Goal: Download file/media

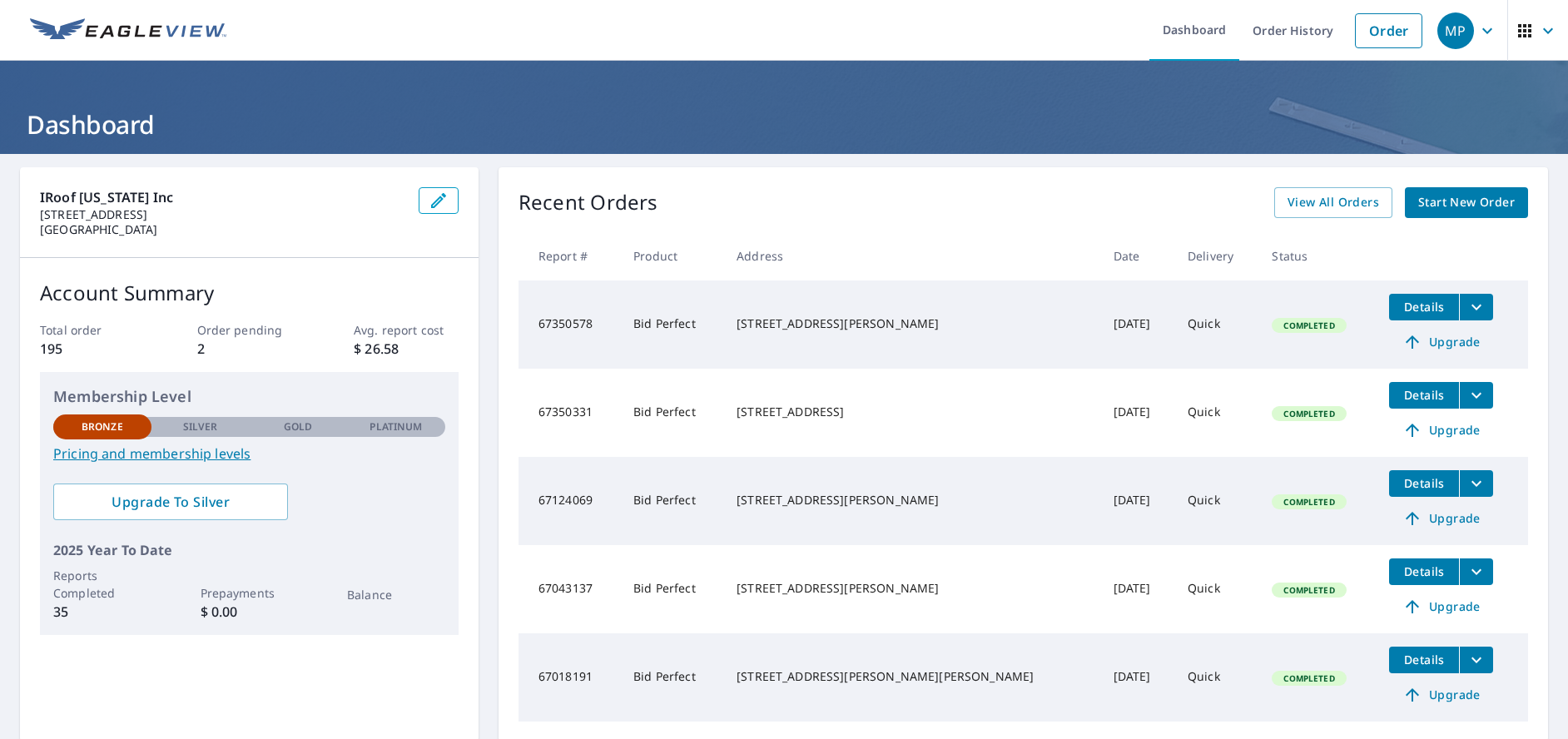
click at [1466, 392] on icon "filesDropdownBtn-67350331" at bounding box center [1476, 395] width 20 height 20
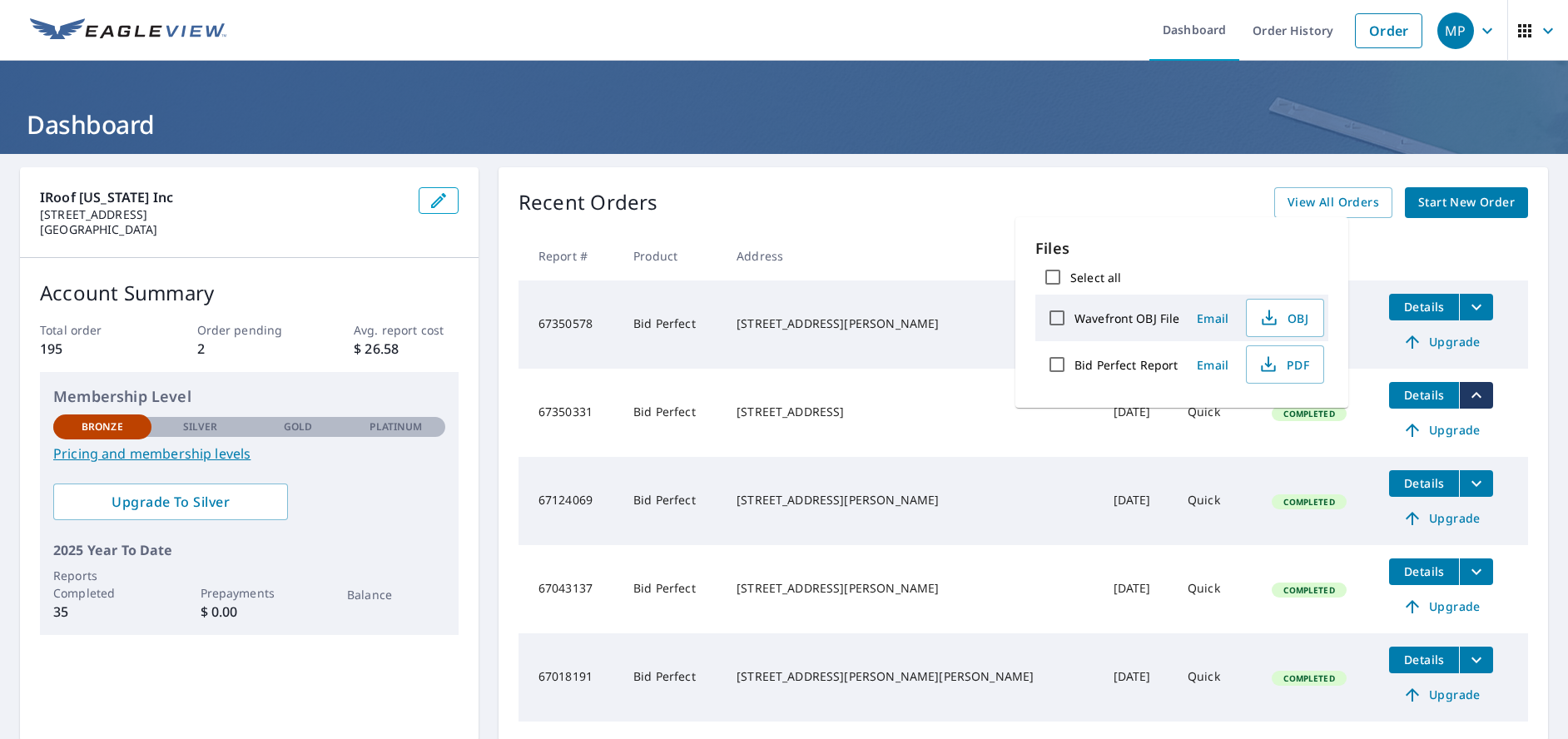
click at [1496, 392] on td "Details Upgrade" at bounding box center [1452, 412] width 153 height 88
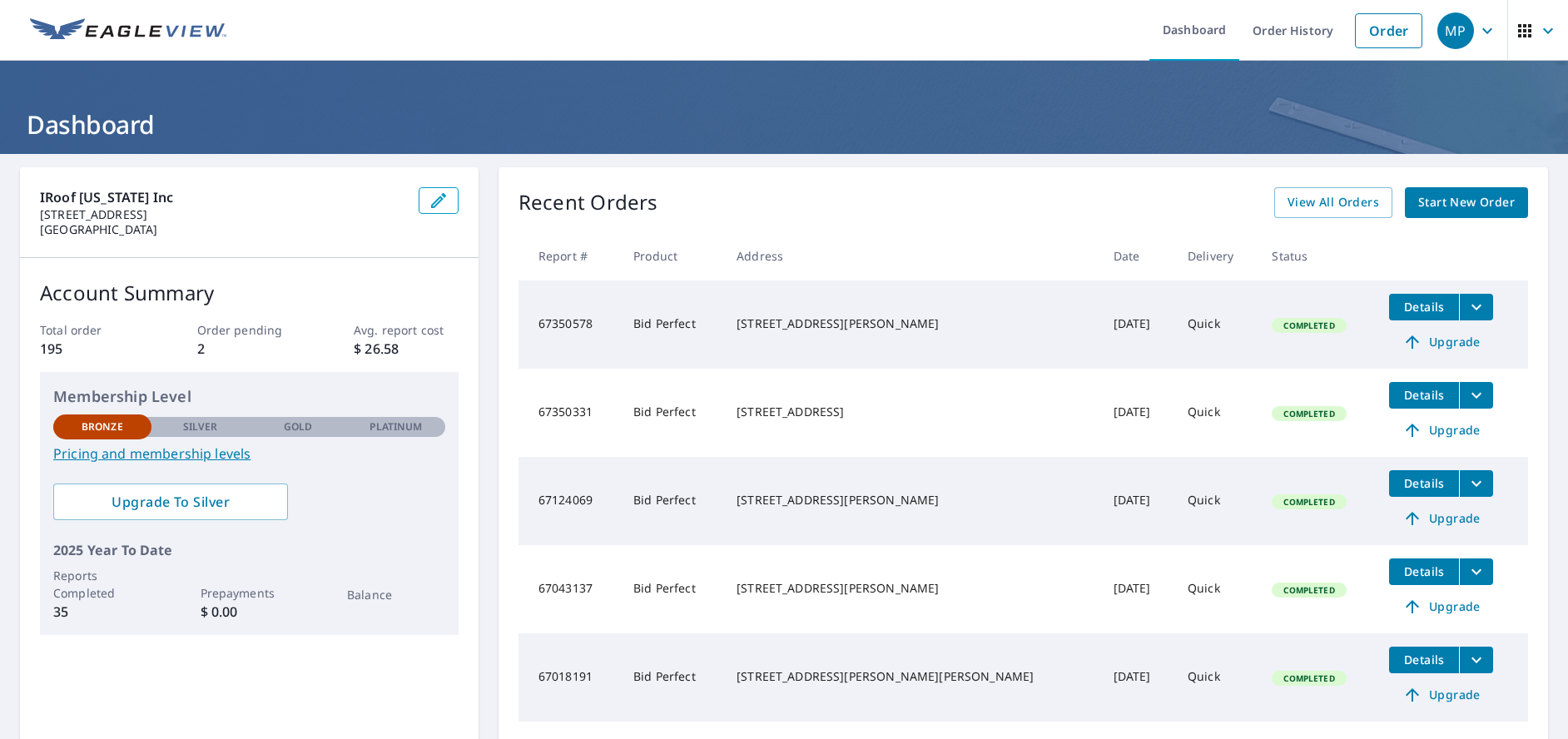
click at [1400, 394] on span "Details" at bounding box center [1424, 395] width 50 height 16
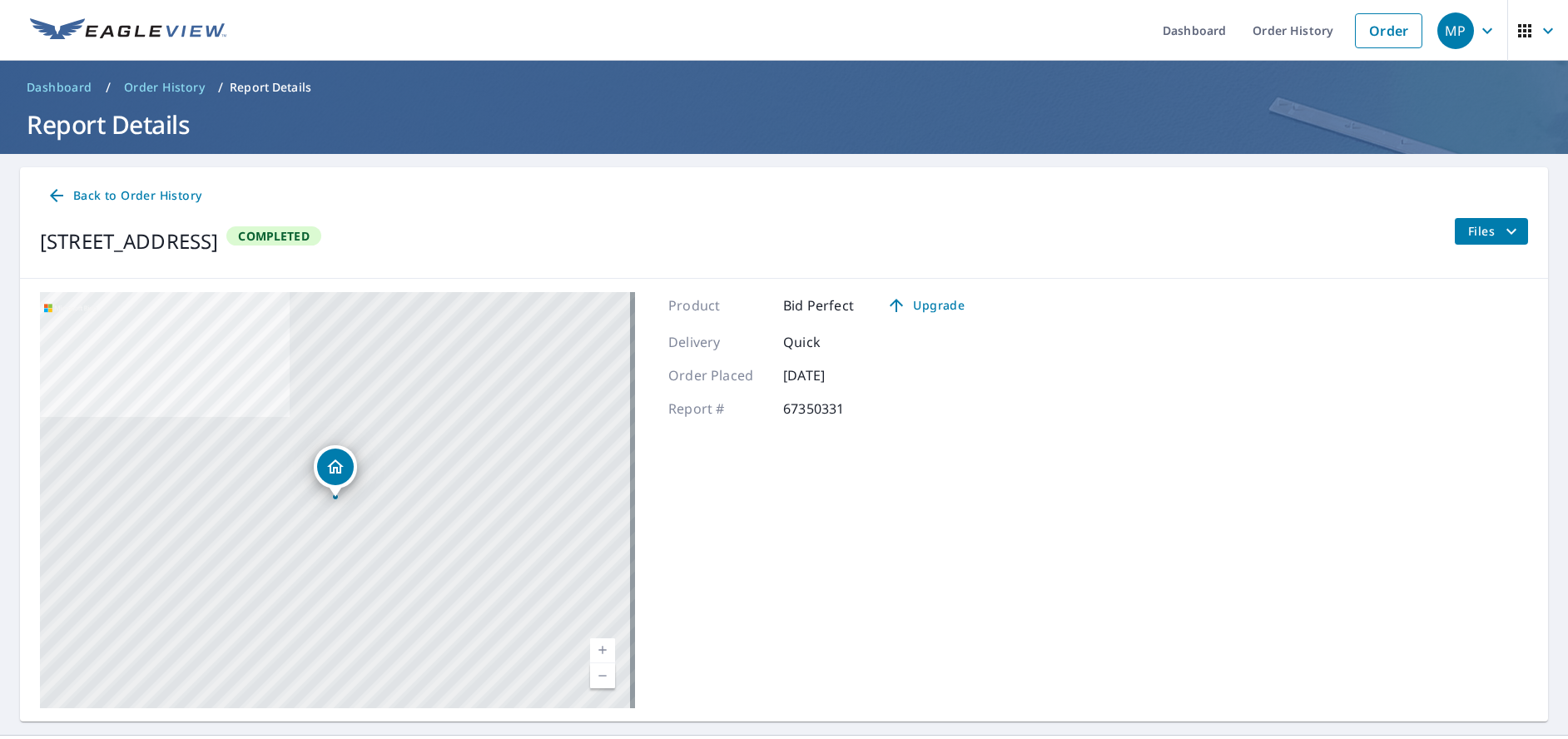
scroll to position [37, 0]
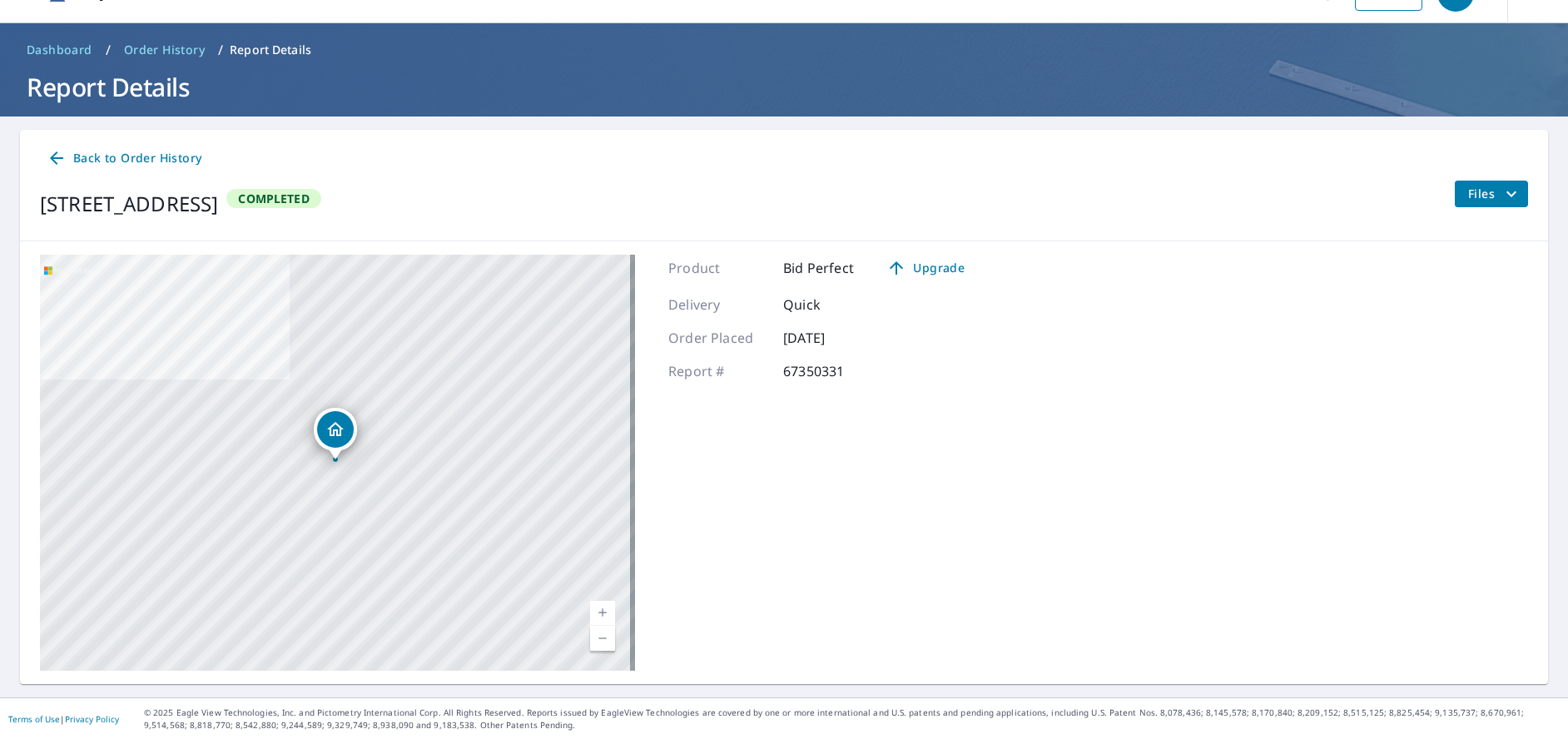
click at [1514, 199] on button "Files" at bounding box center [1490, 194] width 74 height 27
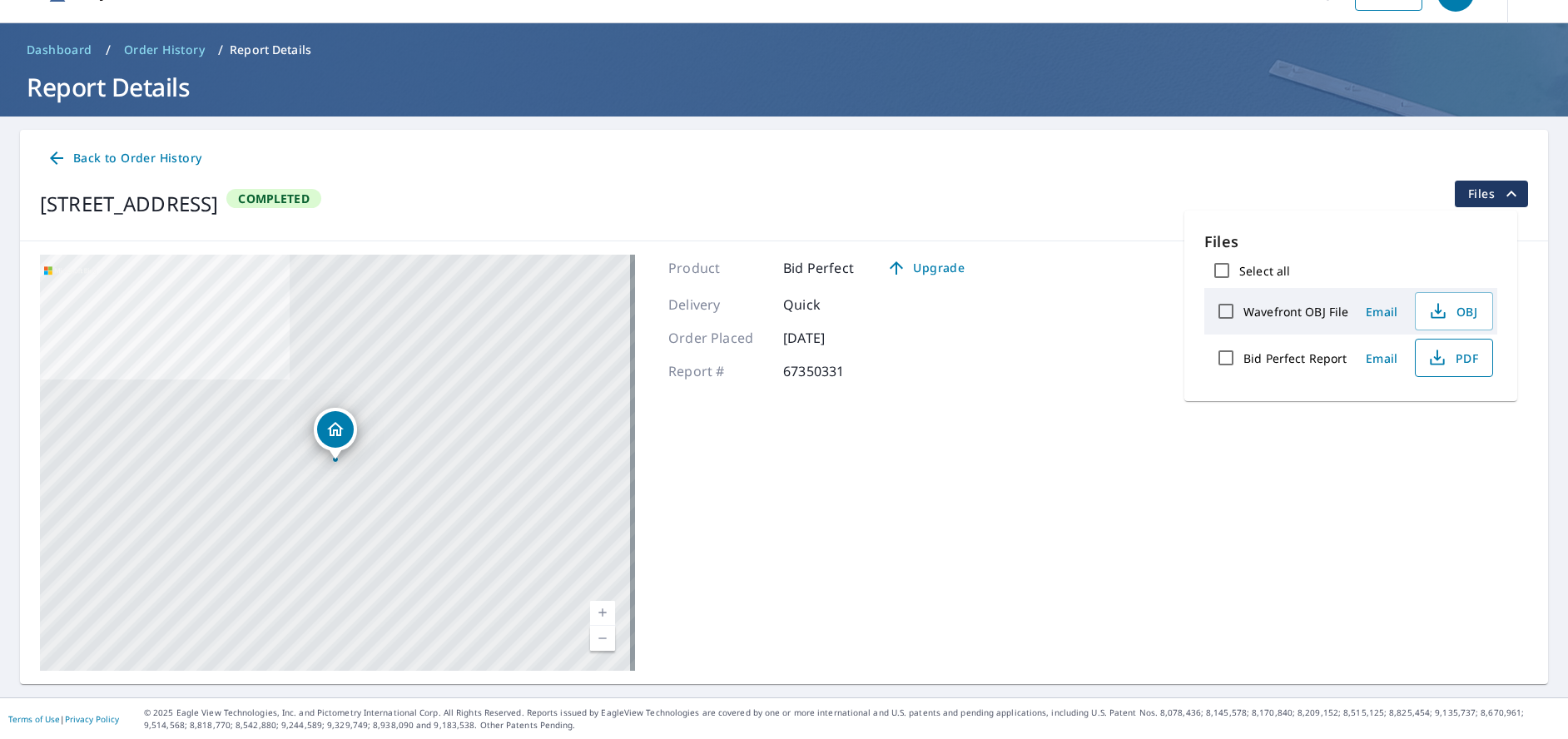
click at [1466, 349] on span "PDF" at bounding box center [1453, 357] width 54 height 20
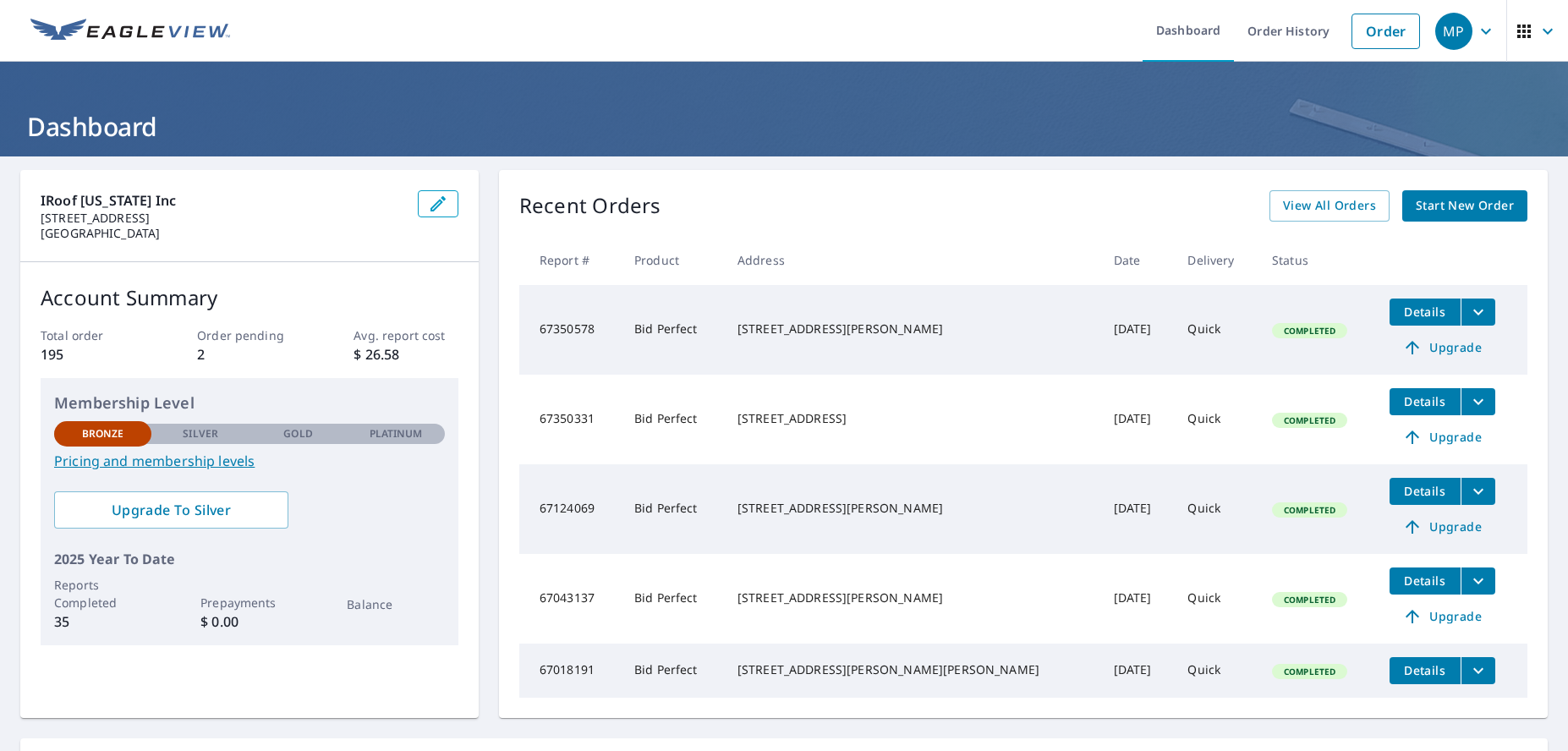
click at [1182, 308] on span "Details" at bounding box center [1425, 312] width 51 height 16
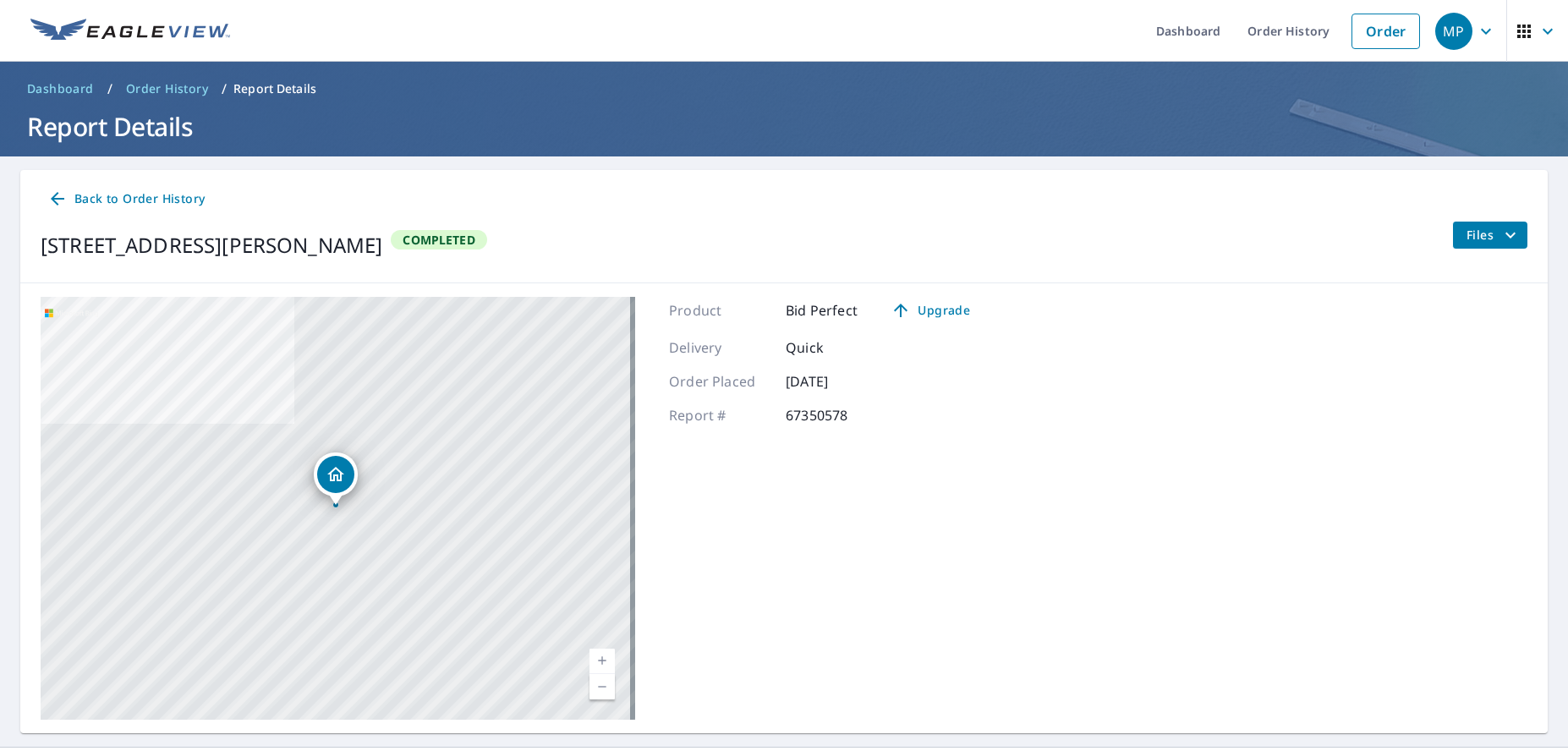
click at [1182, 235] on span "Files" at bounding box center [1494, 235] width 54 height 20
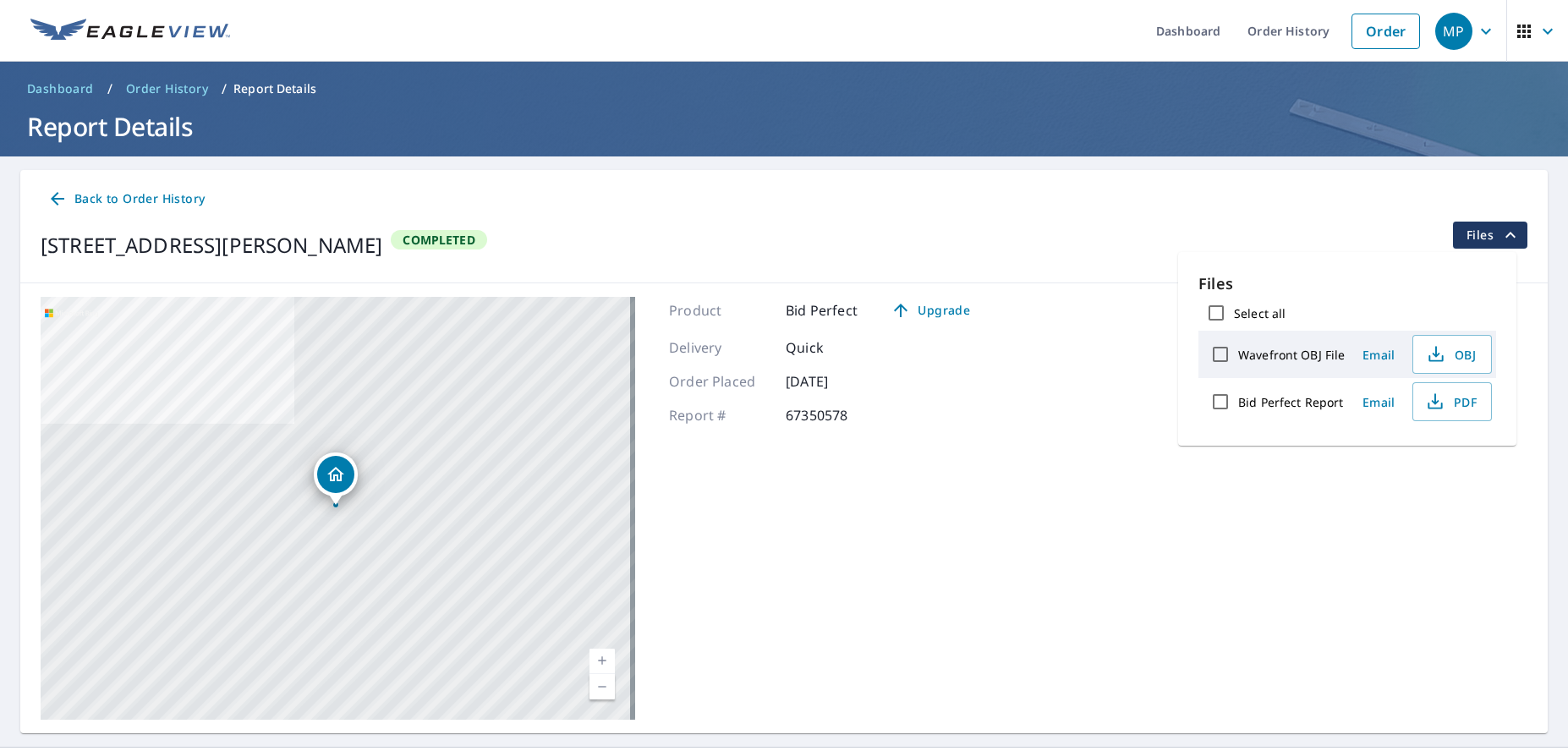
click at [1182, 226] on div "1448 Albany Ave Saint Paul, MN 55108 Completed Files" at bounding box center [784, 245] width 1487 height 47
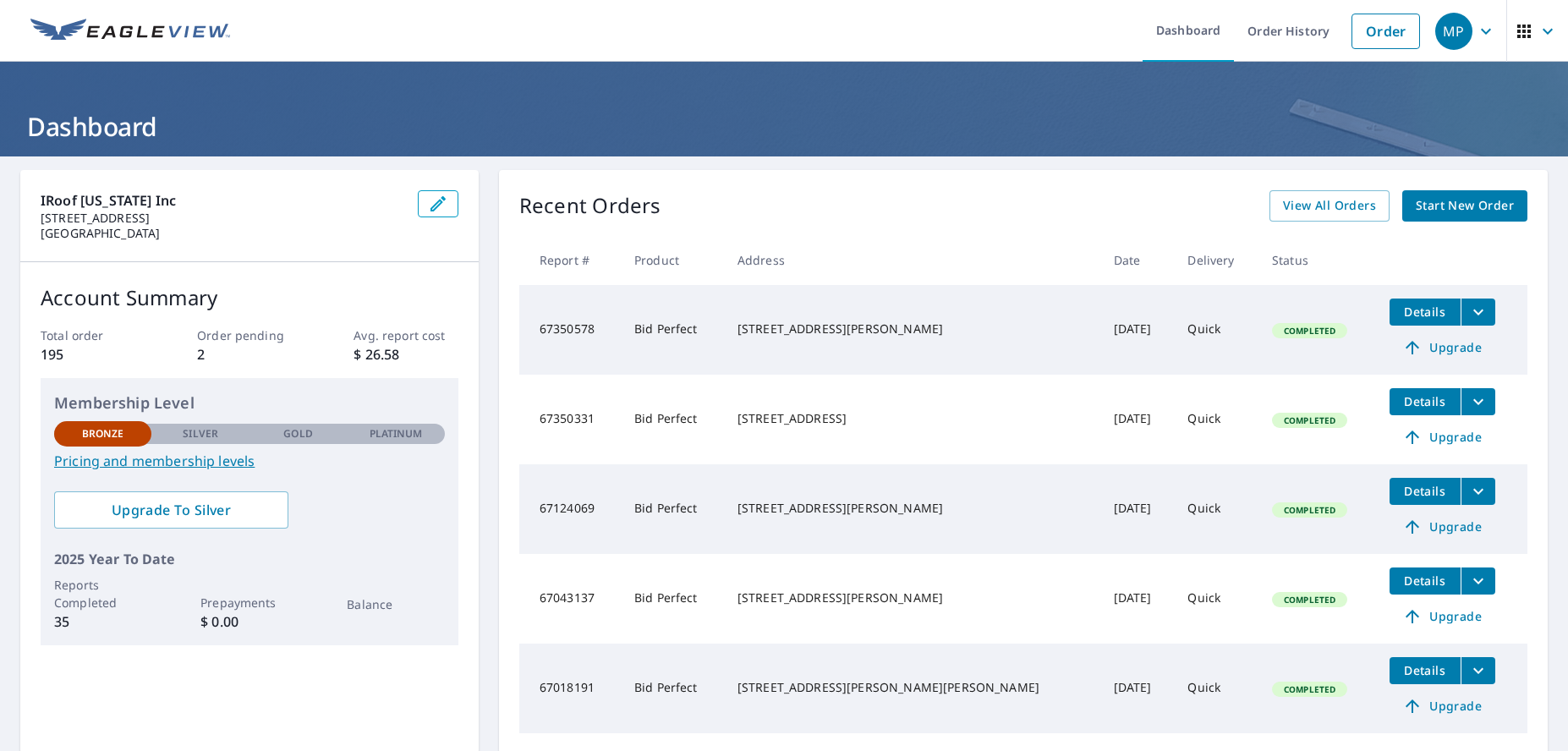
click at [1182, 304] on span "Details" at bounding box center [1425, 312] width 51 height 16
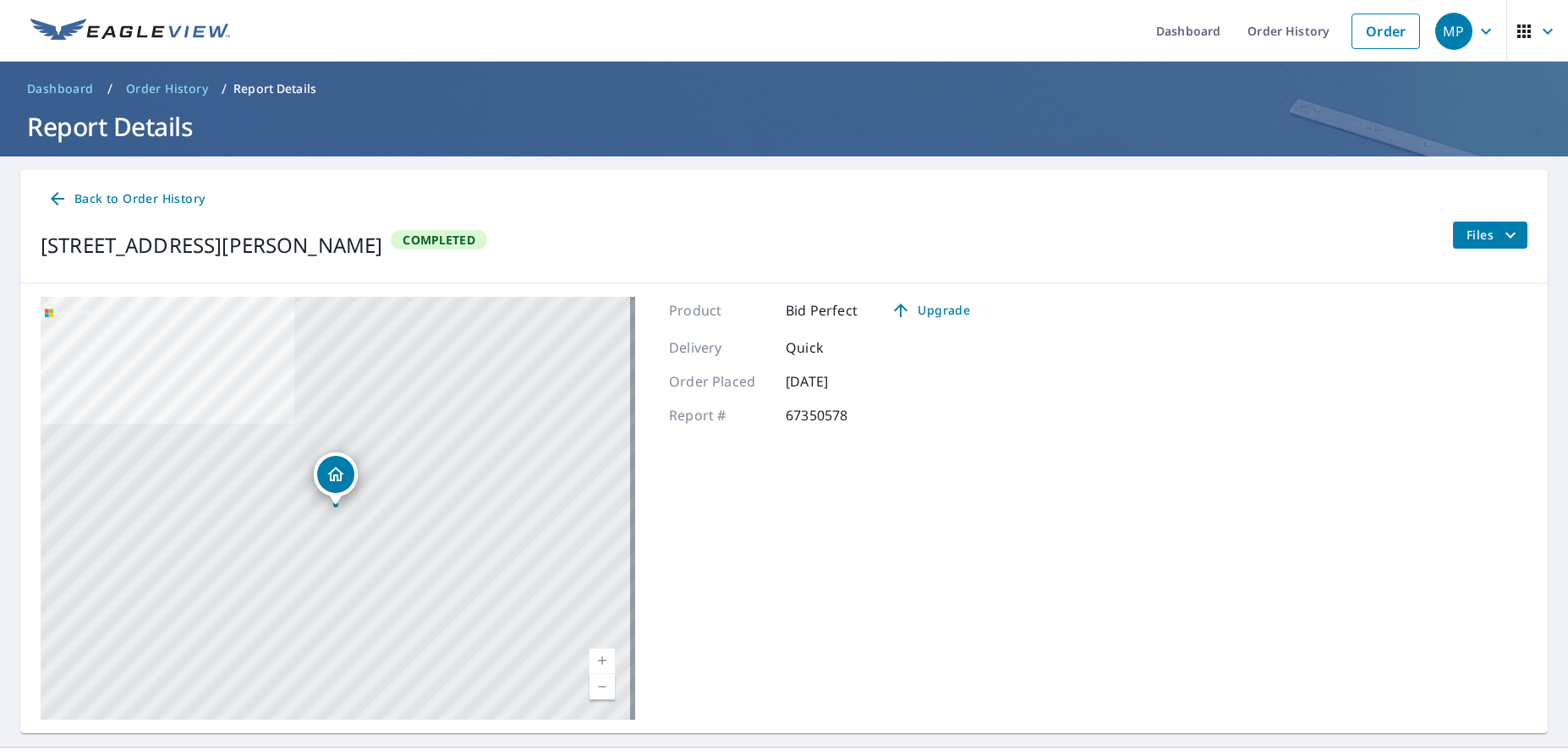
click at [1182, 240] on button "Files" at bounding box center [1489, 235] width 75 height 27
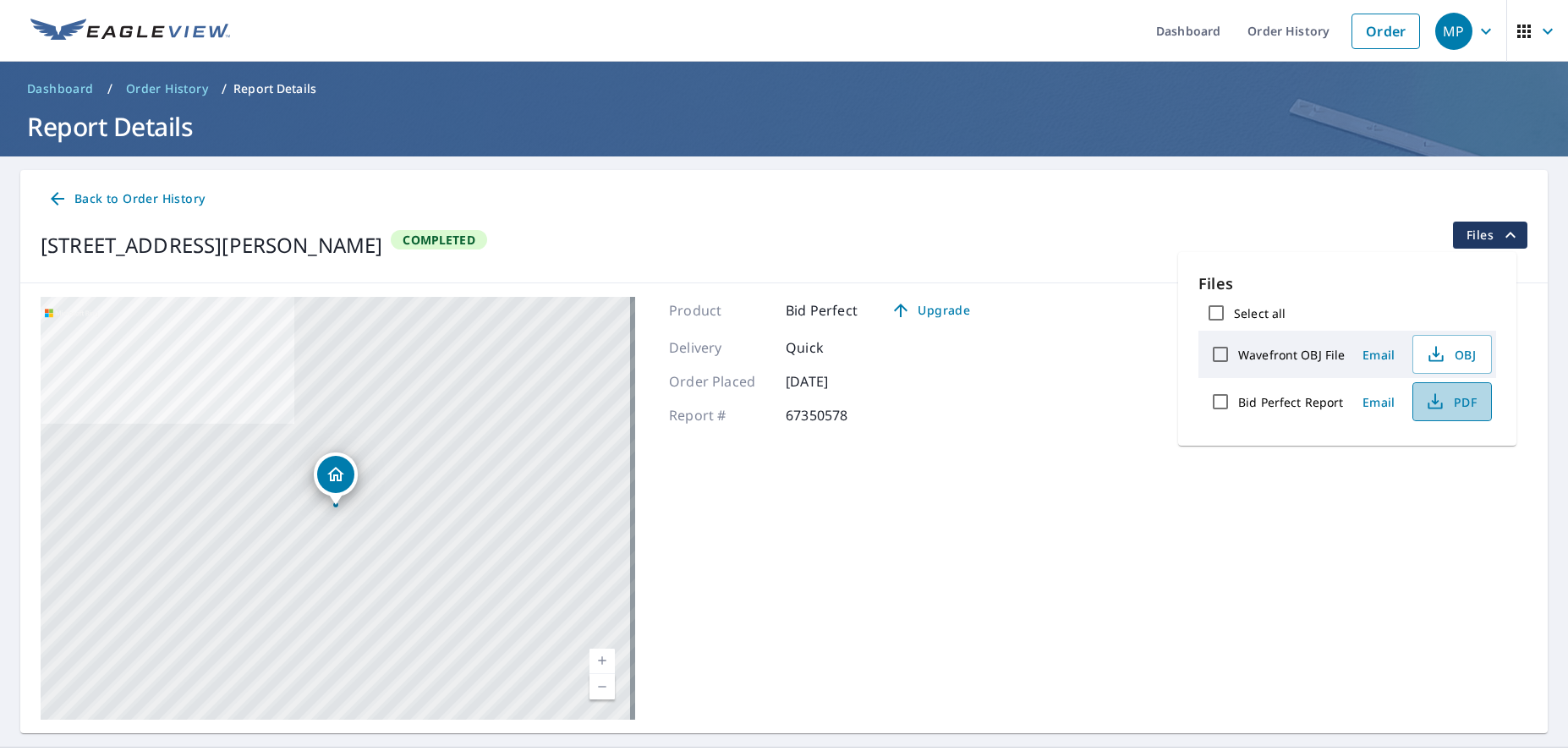
click at [1182, 396] on span "PDF" at bounding box center [1451, 401] width 54 height 20
